Goal: Book appointment/travel/reservation

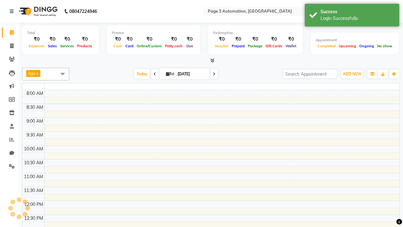
select select "en"
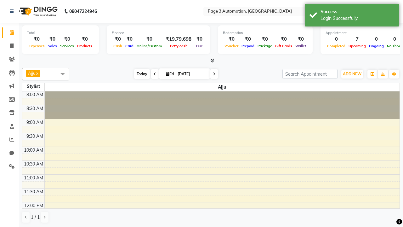
click at [139, 74] on span "Today" at bounding box center [142, 74] width 16 height 10
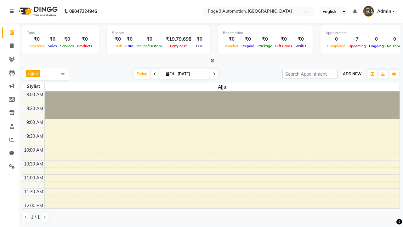
click at [352, 74] on span "ADD NEW" at bounding box center [352, 74] width 19 height 5
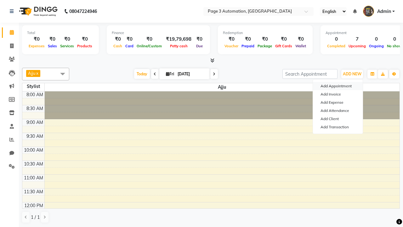
click at [338, 86] on button "Add Appointment" at bounding box center [338, 86] width 50 height 8
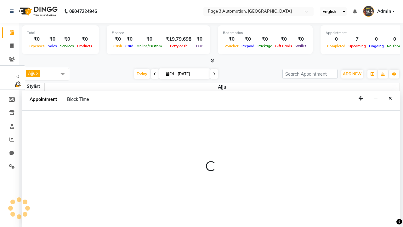
select select "tentative"
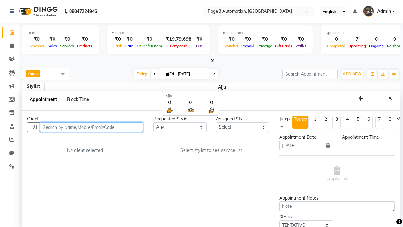
select select "540"
type input "8192346578"
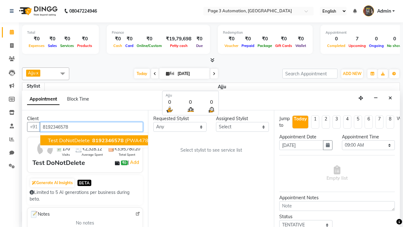
click at [92, 140] on span "8192346578" at bounding box center [108, 140] width 32 height 6
select select "711"
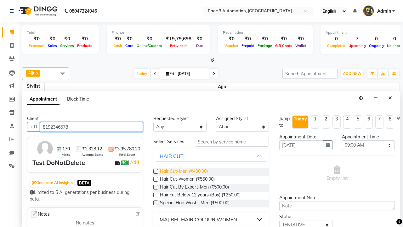
type input "8192346578"
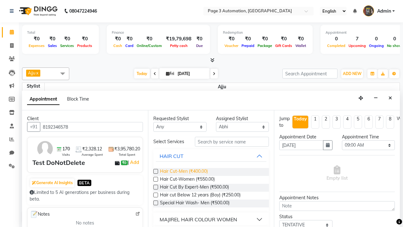
click at [184, 172] on span "Hair Cut-Men (₹400.00)" at bounding box center [184, 172] width 48 height 8
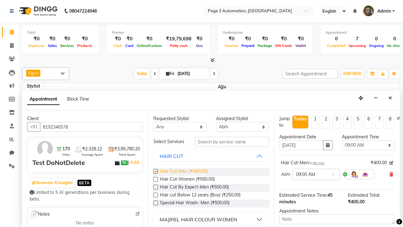
checkbox input "false"
select select "675"
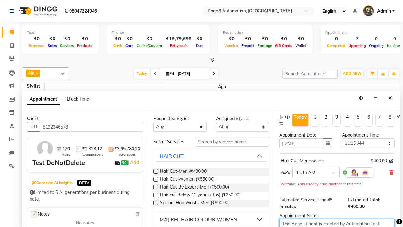
type textarea "This Appointment is created by Automation Test"
checkbox input "false"
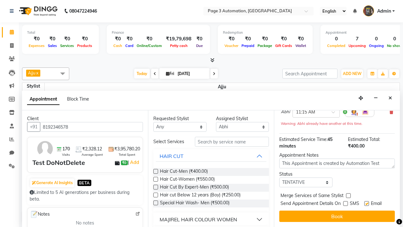
click at [367, 203] on label at bounding box center [367, 203] width 5 height 5
click at [367, 203] on input "checkbox" at bounding box center [367, 204] width 4 height 4
checkbox input "false"
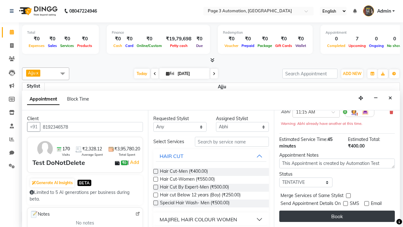
click at [337, 216] on button "Book" at bounding box center [338, 216] width 116 height 11
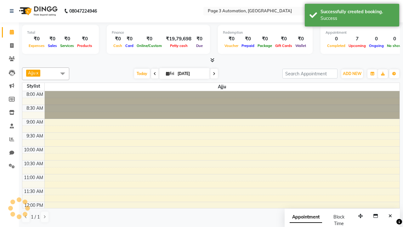
scroll to position [0, 0]
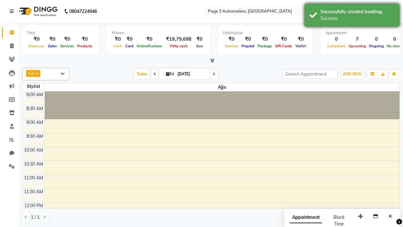
click at [352, 16] on div "Success" at bounding box center [358, 18] width 74 height 7
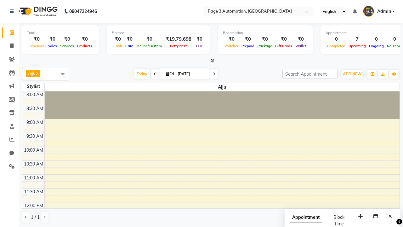
click at [63, 74] on span at bounding box center [62, 74] width 13 height 12
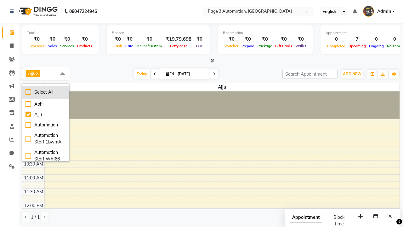
click at [46, 92] on div "Select All" at bounding box center [46, 92] width 40 height 7
checkbox input "true"
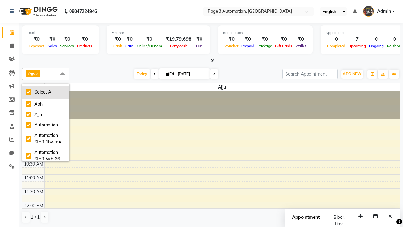
checkbox input "true"
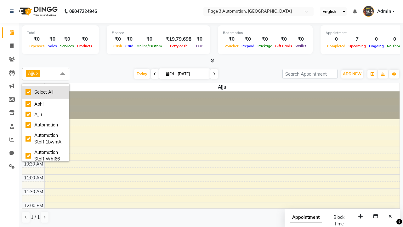
checkbox input "true"
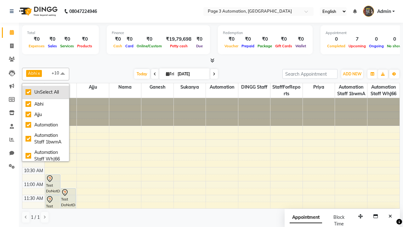
click at [46, 92] on div "UnSelect All" at bounding box center [46, 92] width 40 height 7
checkbox input "false"
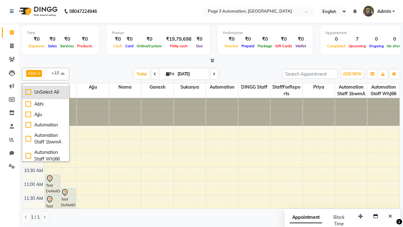
checkbox input "false"
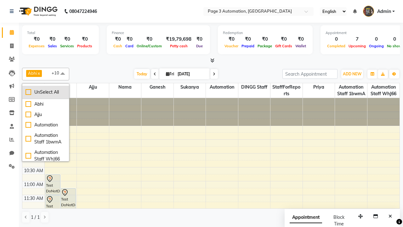
checkbox input "false"
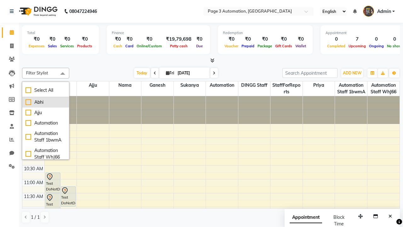
click at [46, 102] on div "Abhi" at bounding box center [46, 102] width 40 height 7
checkbox input "true"
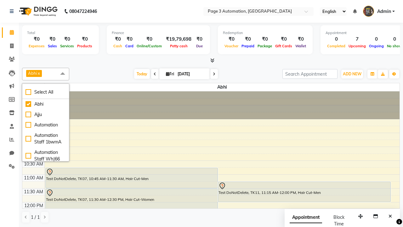
click at [63, 74] on span at bounding box center [62, 74] width 13 height 12
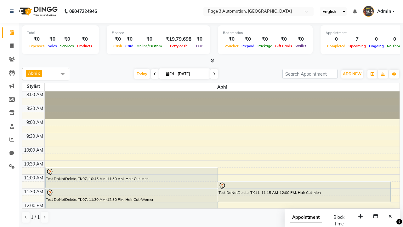
click at [304, 192] on div "Test DoNotDelete, TK11, 11:15 AM-12:00 PM, Hair Cut-Men" at bounding box center [304, 192] width 172 height 20
select select "7"
